Goal: Check status: Check status

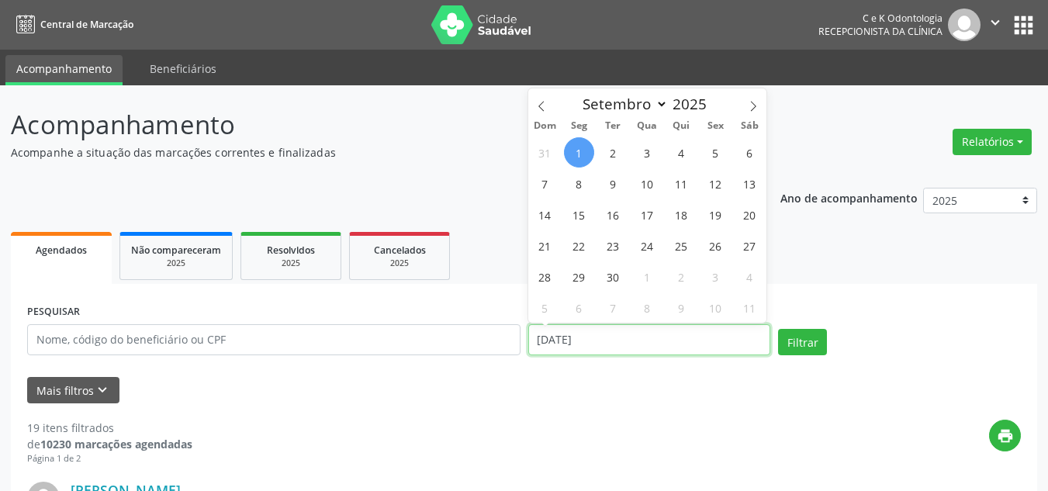
click at [638, 341] on input "[DATE]" at bounding box center [649, 339] width 243 height 31
click at [649, 147] on span "3" at bounding box center [647, 152] width 30 height 30
type input "[DATE]"
click at [649, 147] on span "3" at bounding box center [647, 152] width 30 height 30
select select "8"
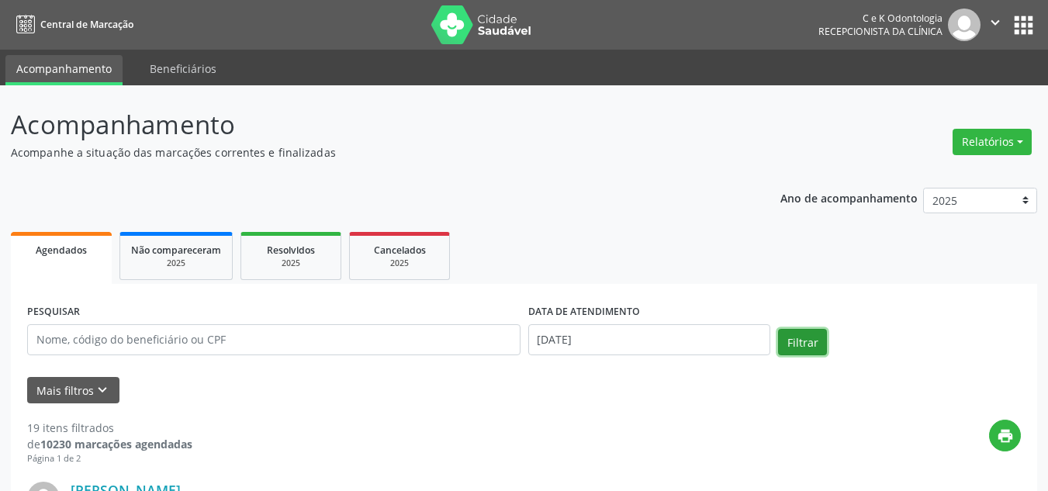
click at [808, 334] on button "Filtrar" at bounding box center [802, 342] width 49 height 26
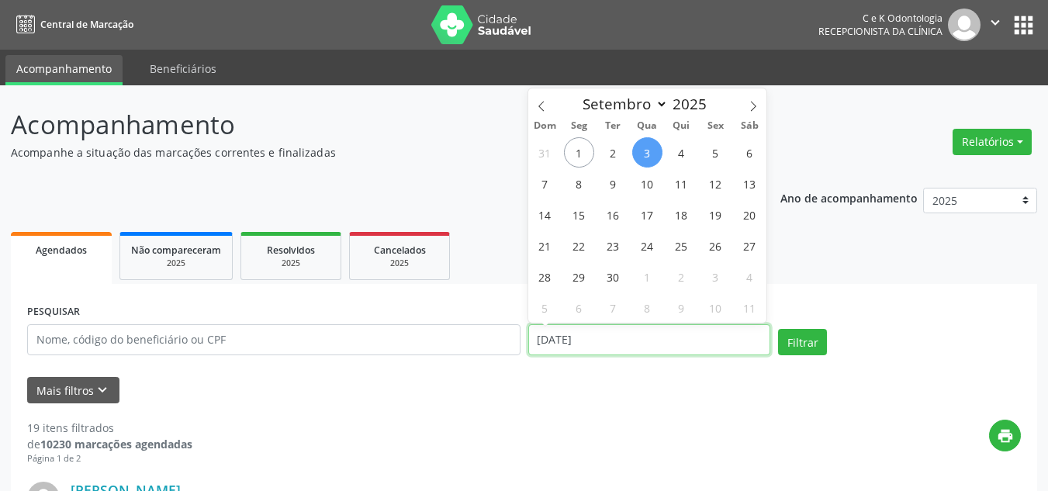
click at [607, 353] on input "[DATE]" at bounding box center [649, 339] width 243 height 31
click at [583, 183] on span "8" at bounding box center [579, 183] width 30 height 30
type input "[DATE]"
click at [583, 183] on span "8" at bounding box center [579, 183] width 30 height 30
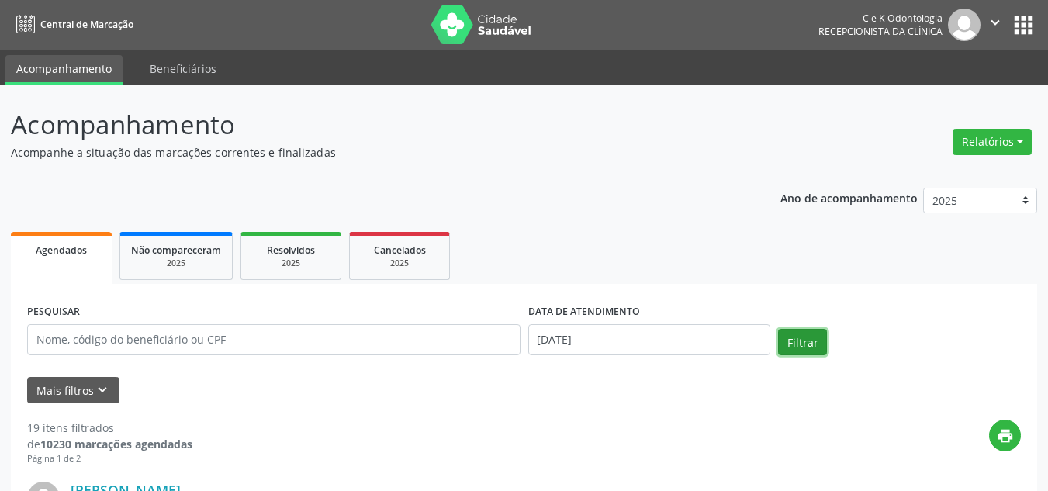
click at [801, 332] on button "Filtrar" at bounding box center [802, 342] width 49 height 26
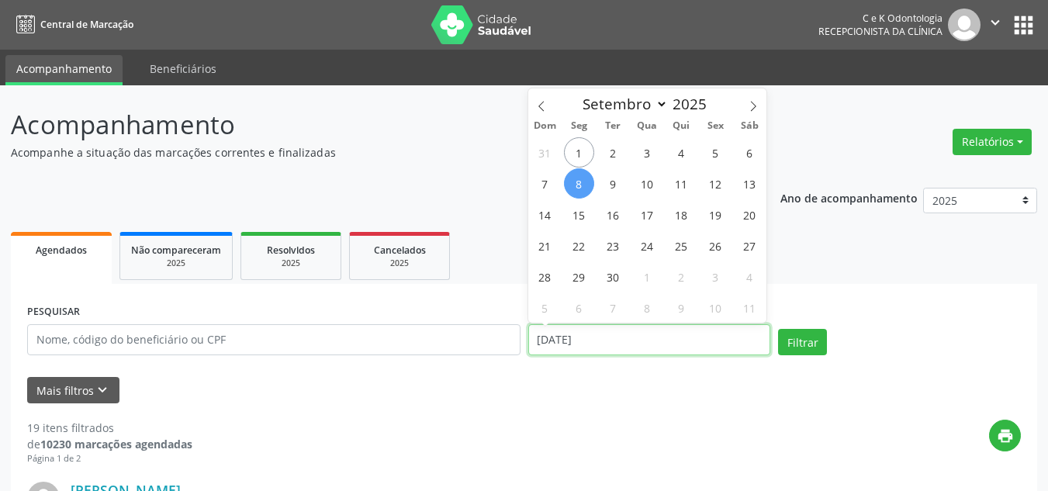
click at [708, 345] on input "[DATE]" at bounding box center [649, 339] width 243 height 31
click at [651, 184] on span "10" at bounding box center [647, 183] width 30 height 30
type input "[DATE]"
click at [651, 184] on span "10" at bounding box center [647, 183] width 30 height 30
select select "8"
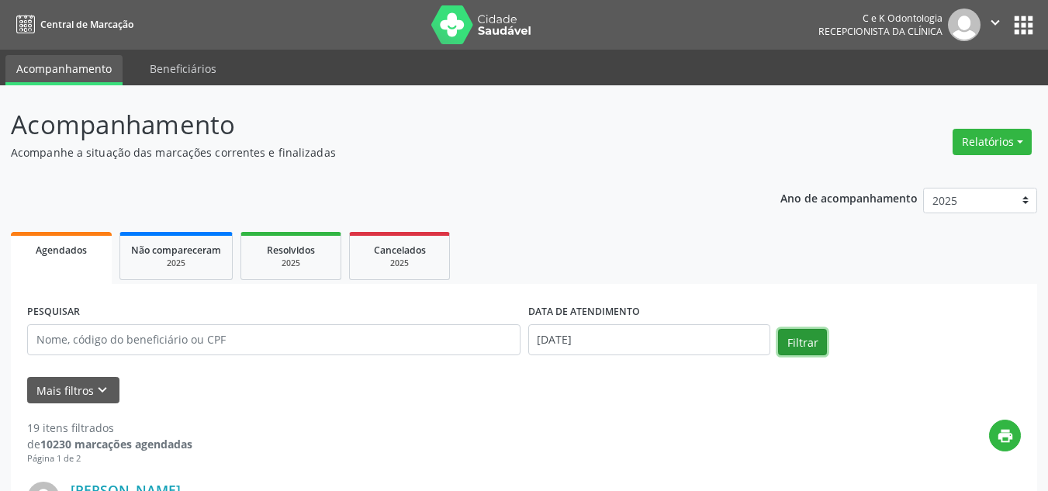
click at [804, 335] on button "Filtrar" at bounding box center [802, 342] width 49 height 26
click at [680, 337] on input "[DATE]" at bounding box center [649, 339] width 243 height 31
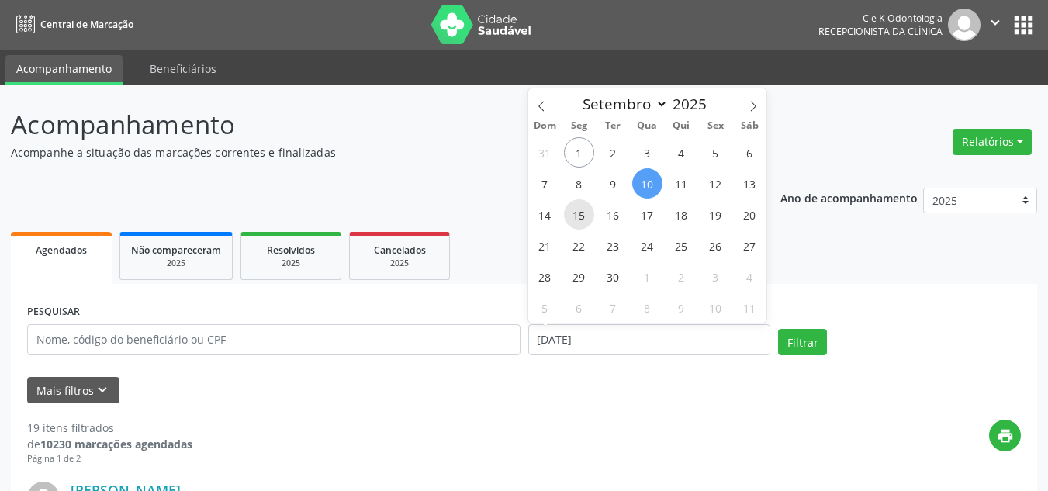
click at [576, 210] on span "15" at bounding box center [579, 214] width 30 height 30
type input "[DATE]"
click at [576, 210] on span "15" at bounding box center [579, 214] width 30 height 30
select select "8"
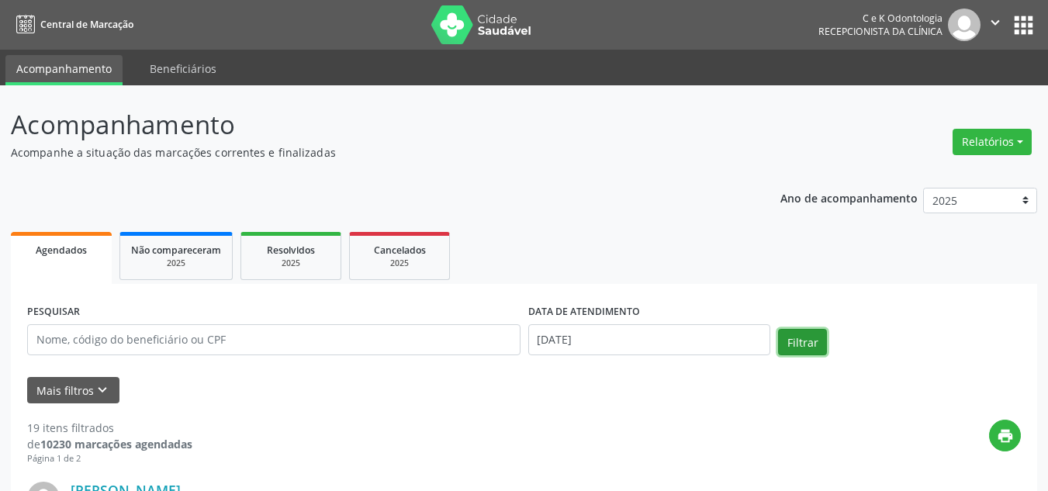
click at [794, 341] on button "Filtrar" at bounding box center [802, 342] width 49 height 26
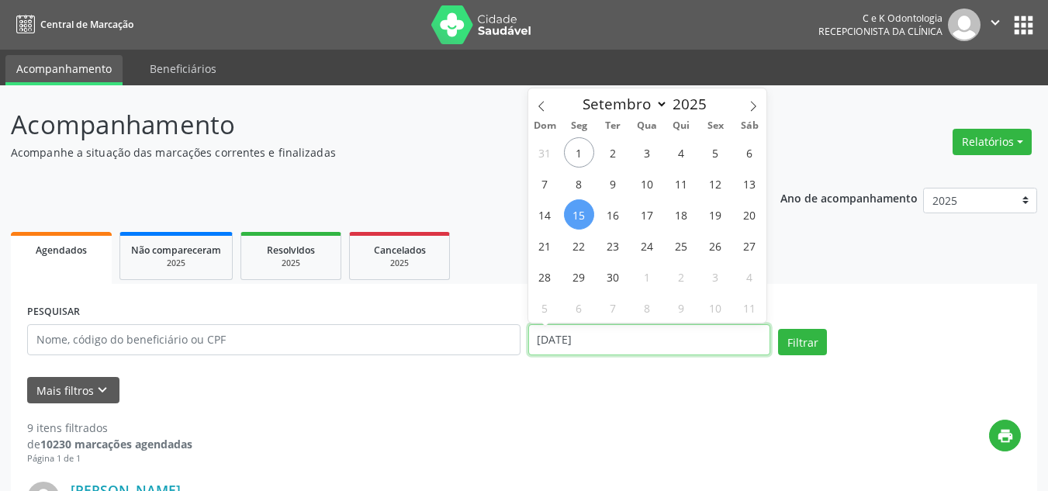
click at [630, 333] on input "[DATE]" at bounding box center [649, 339] width 243 height 31
click at [579, 150] on span "1" at bounding box center [579, 152] width 30 height 30
type input "[DATE]"
click at [579, 150] on span "1" at bounding box center [579, 152] width 30 height 30
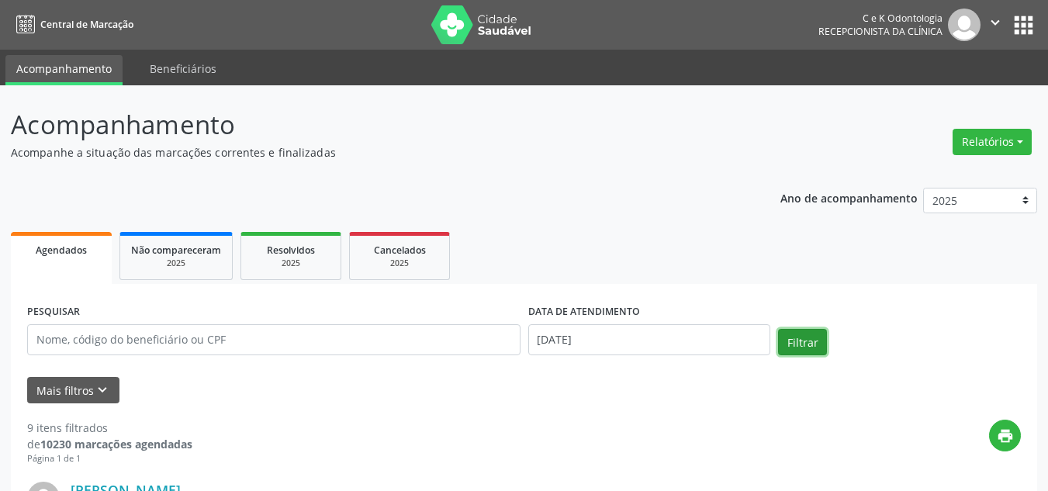
click at [811, 346] on button "Filtrar" at bounding box center [802, 342] width 49 height 26
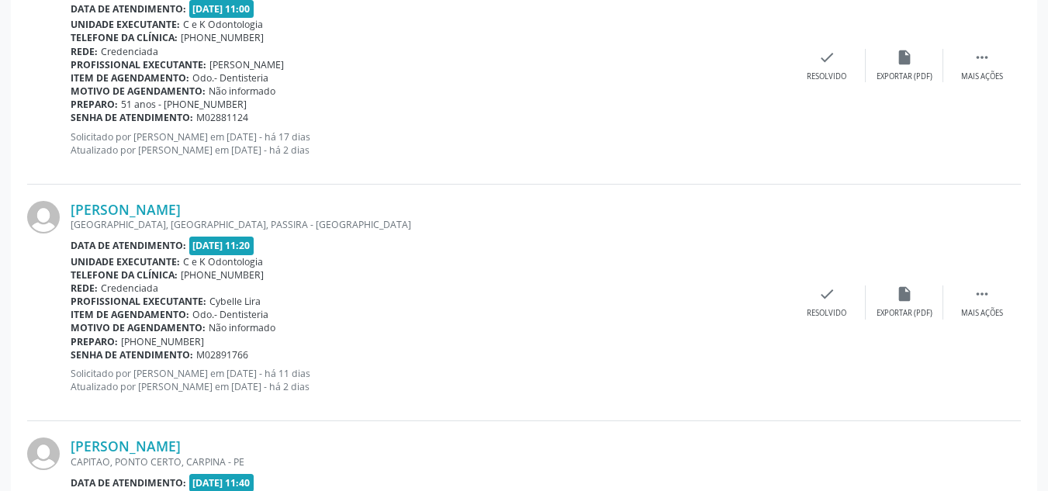
scroll to position [3599, 0]
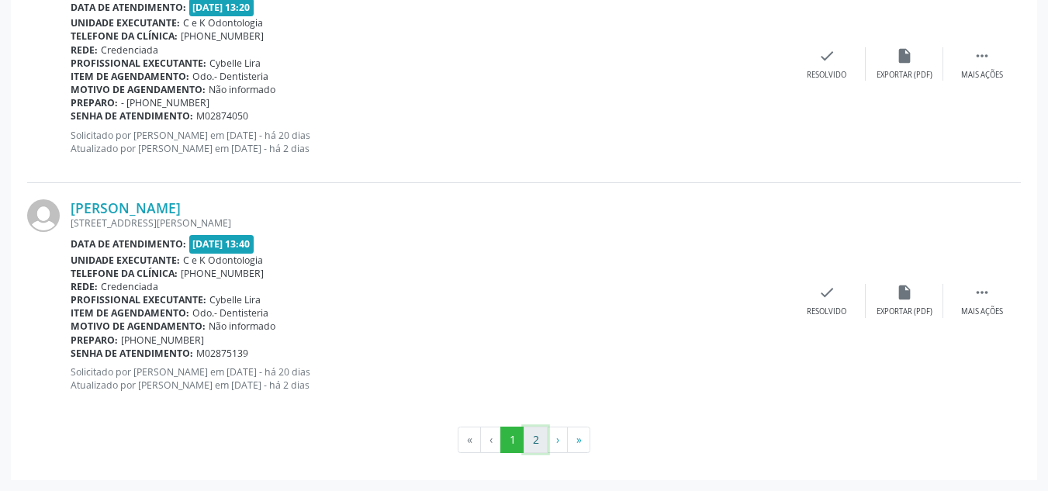
click at [535, 435] on button "2" at bounding box center [536, 440] width 24 height 26
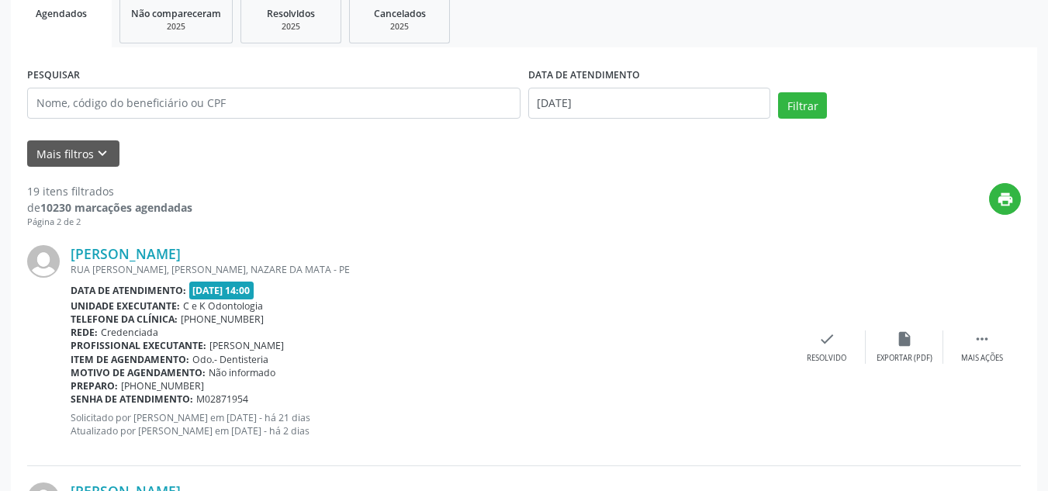
scroll to position [993, 0]
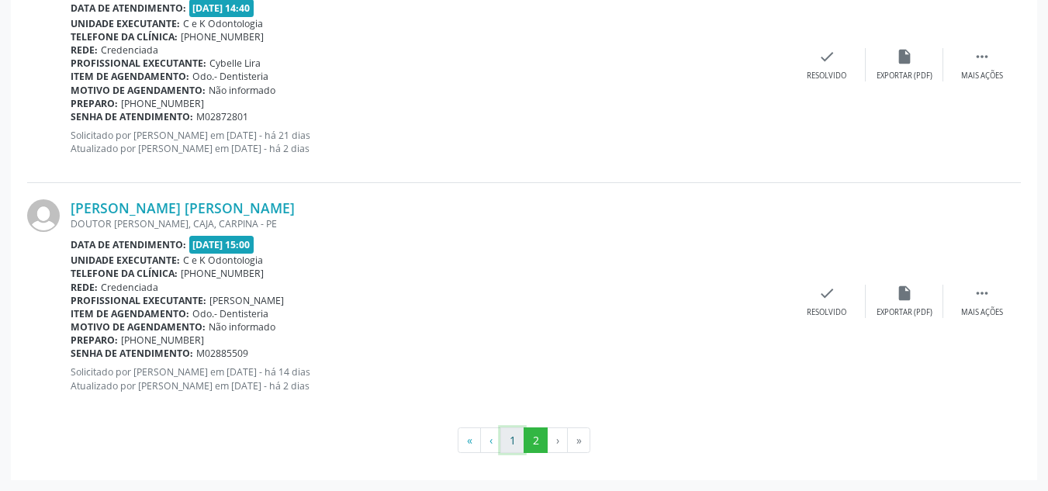
click at [513, 438] on button "1" at bounding box center [512, 440] width 24 height 26
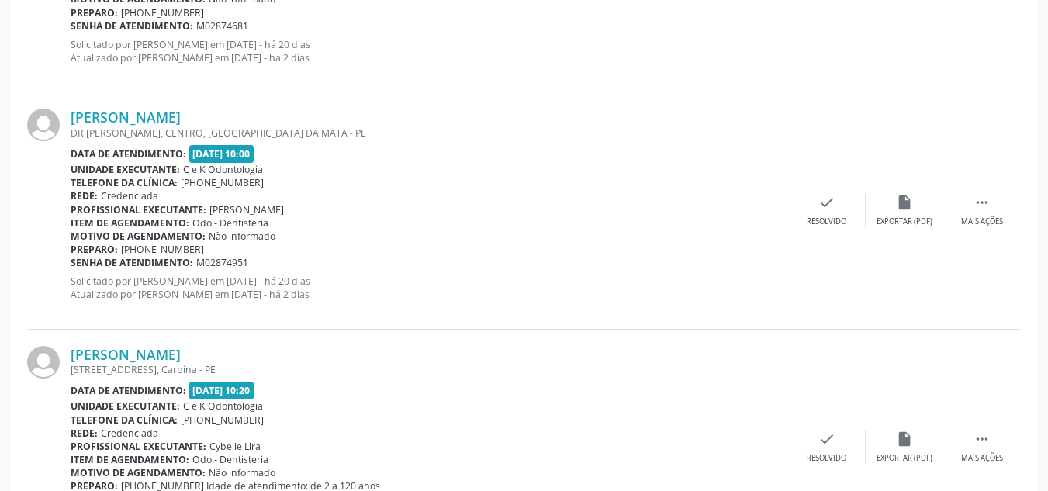
scroll to position [1537, 0]
